Goal: Task Accomplishment & Management: Manage account settings

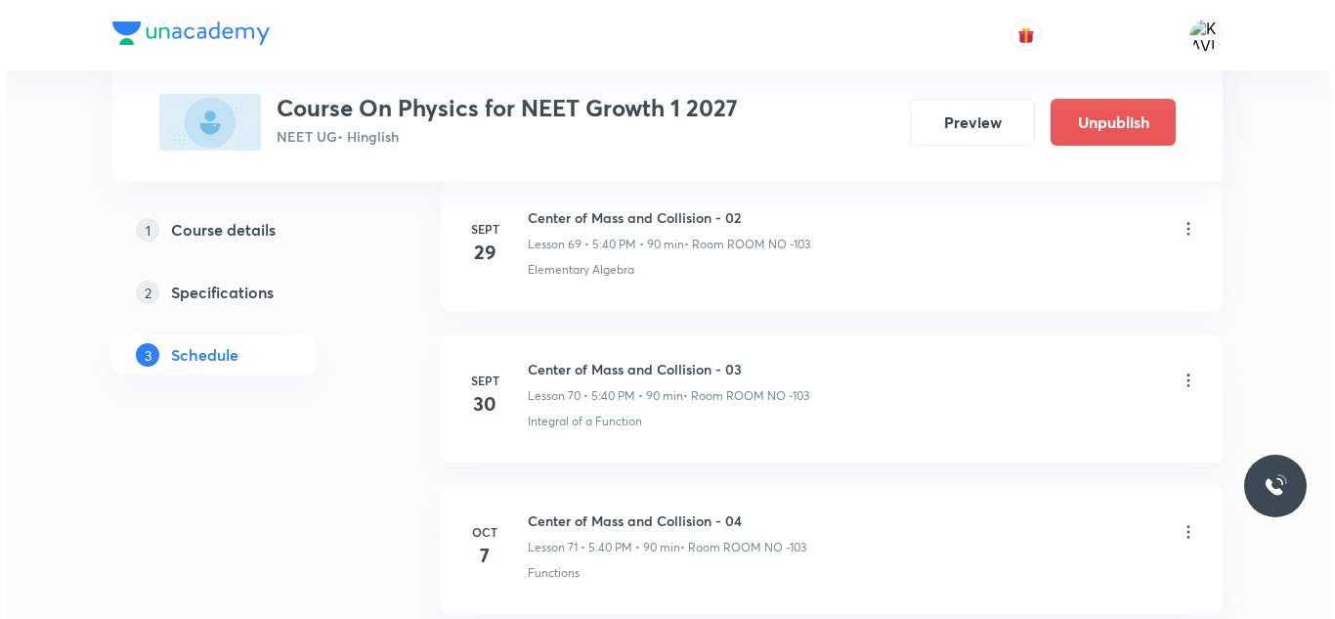
scroll to position [11703, 0]
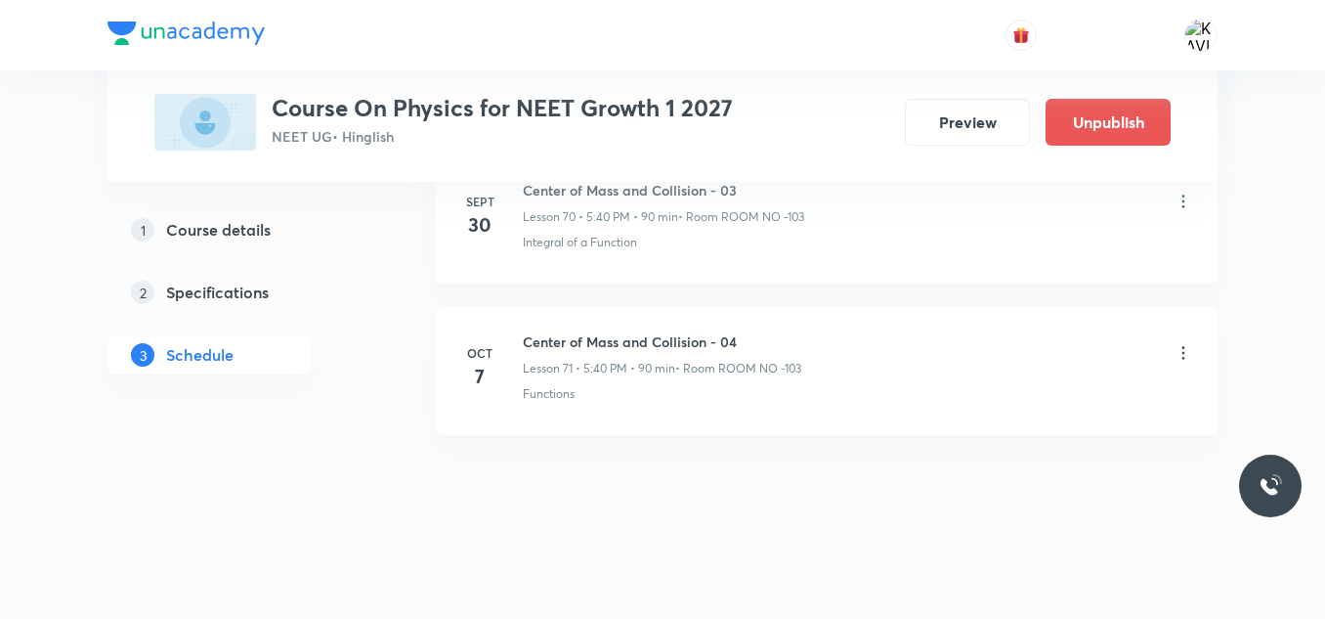
click at [1181, 353] on icon at bounding box center [1184, 353] width 20 height 20
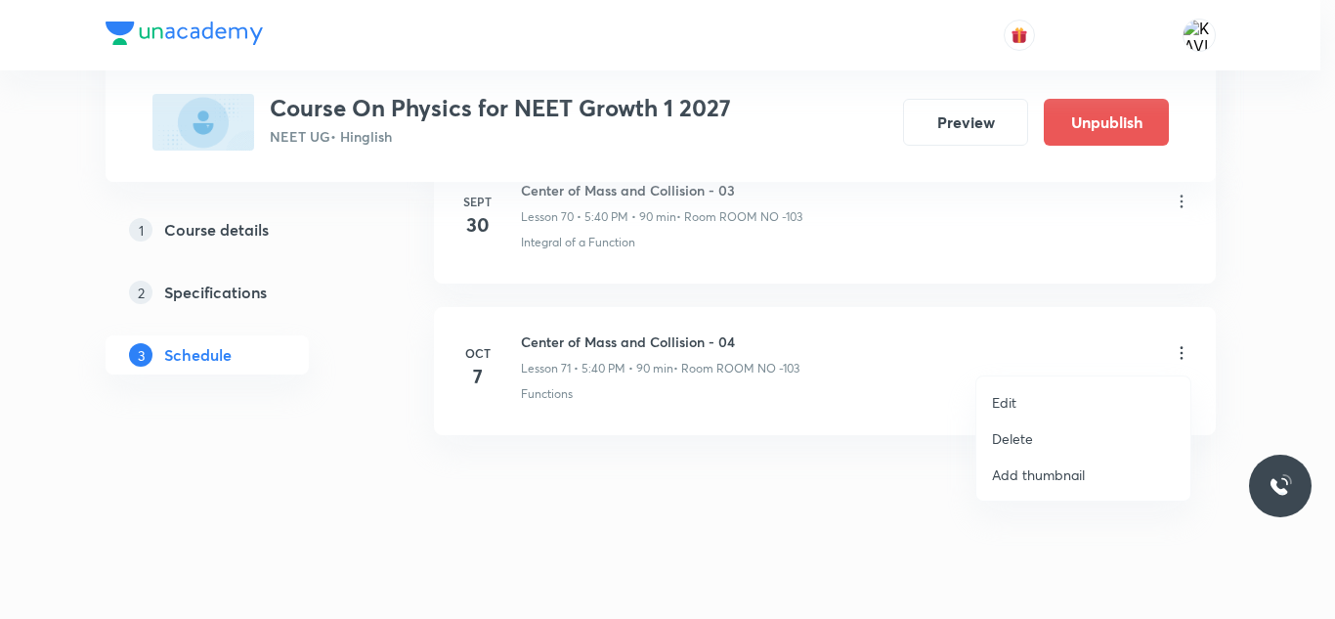
click at [1009, 404] on p "Edit" at bounding box center [1004, 402] width 24 height 21
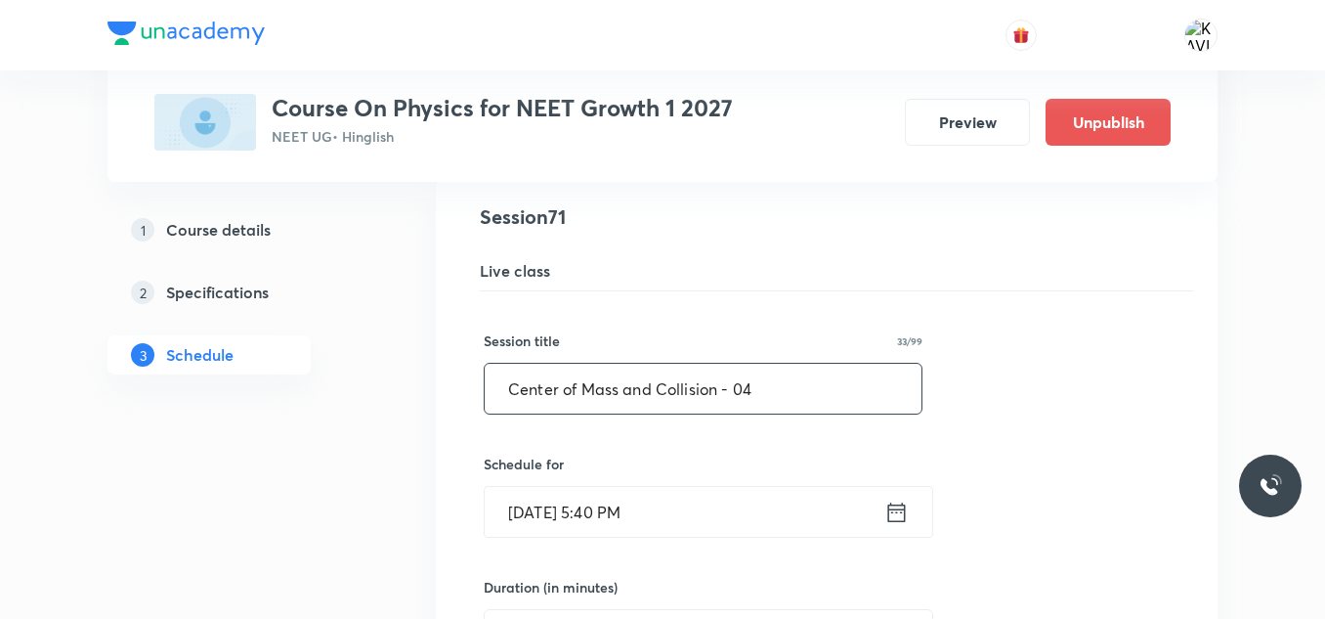
scroll to position [10774, 0]
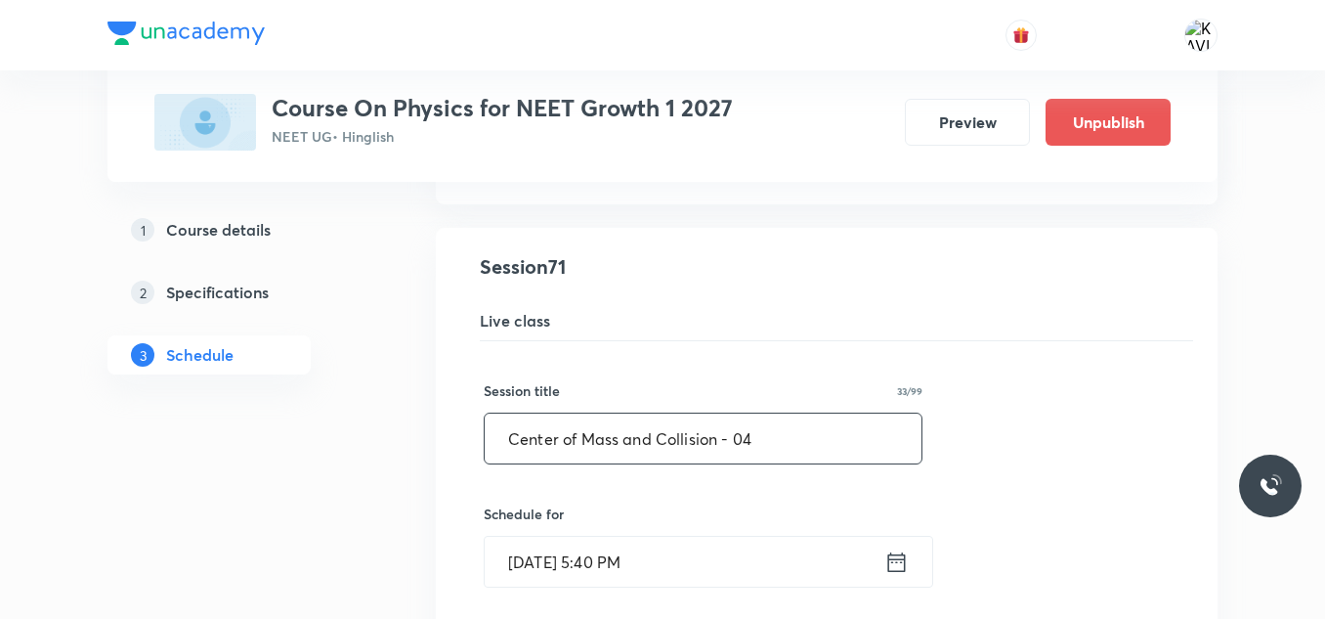
click at [709, 442] on input "Center of Mass and Collision - 04" at bounding box center [703, 438] width 437 height 50
paste input "Rotational Motion"
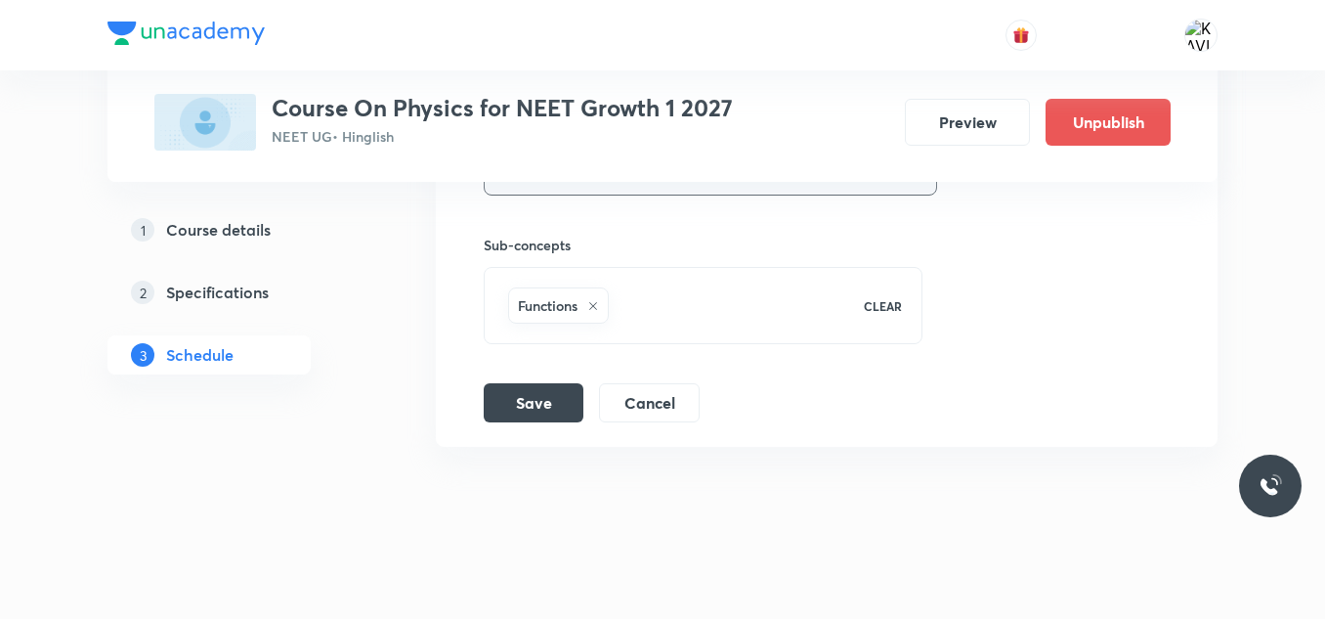
scroll to position [11556, 0]
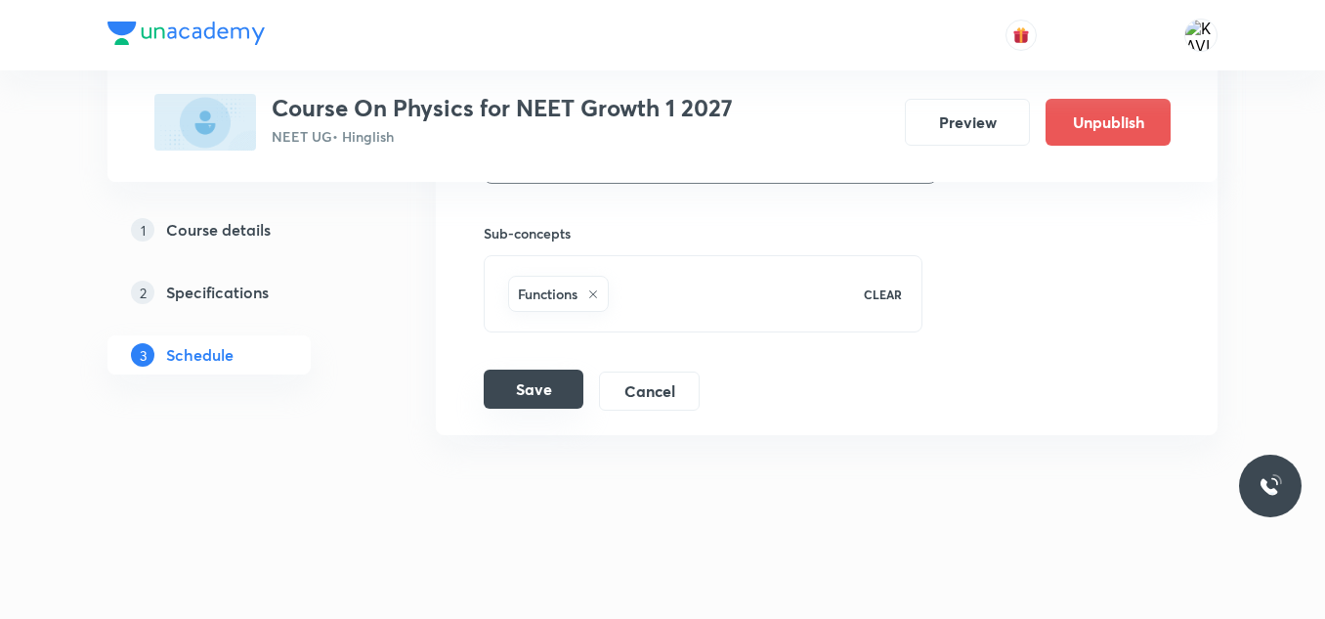
type input "Rotational Motion - 01"
click at [529, 382] on button "Save" at bounding box center [534, 388] width 100 height 39
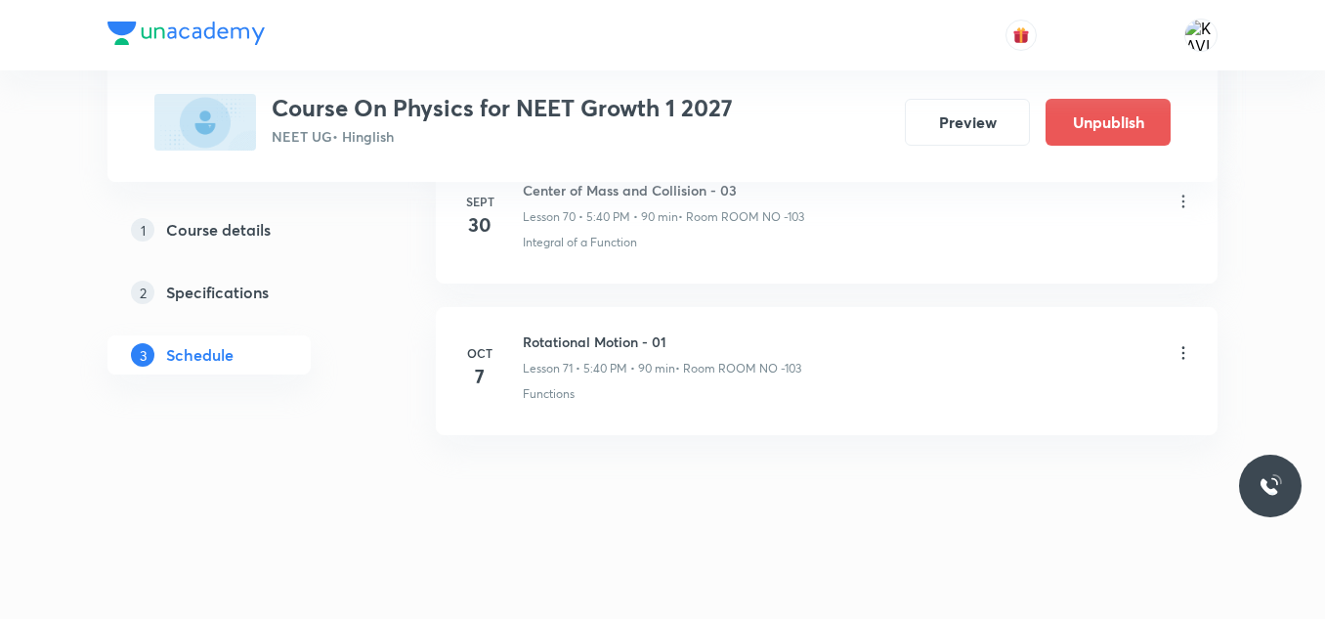
scroll to position [10805, 0]
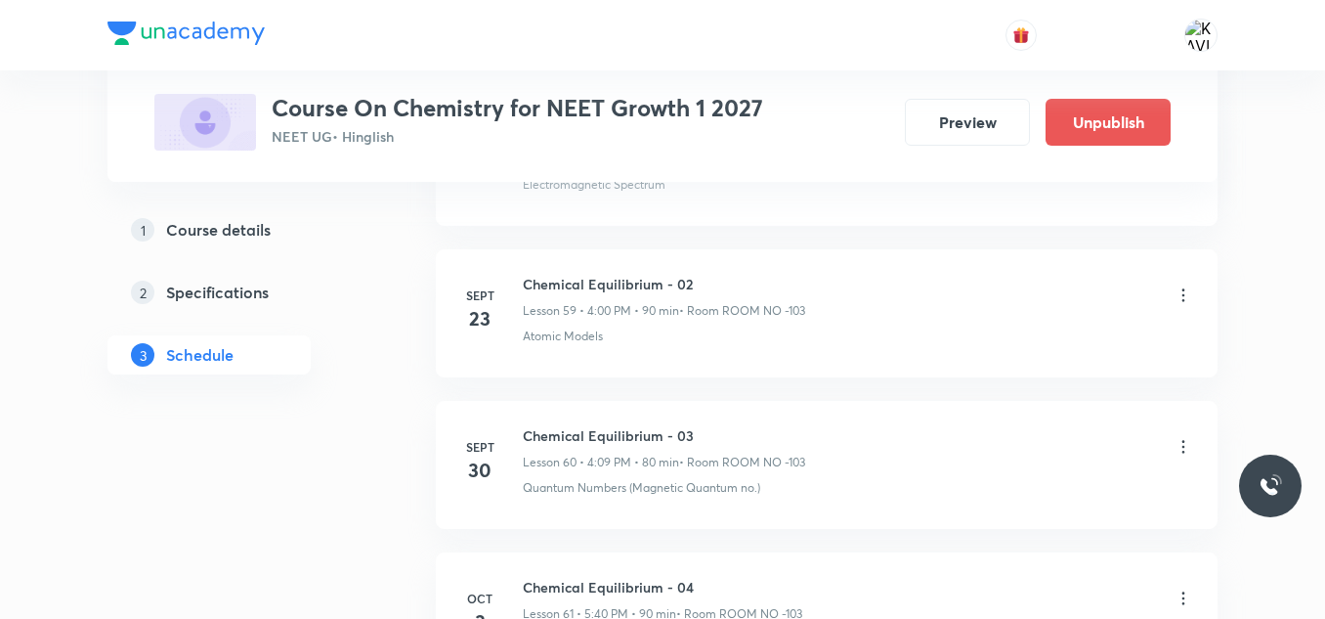
scroll to position [10339, 0]
